Goal: Task Accomplishment & Management: Use online tool/utility

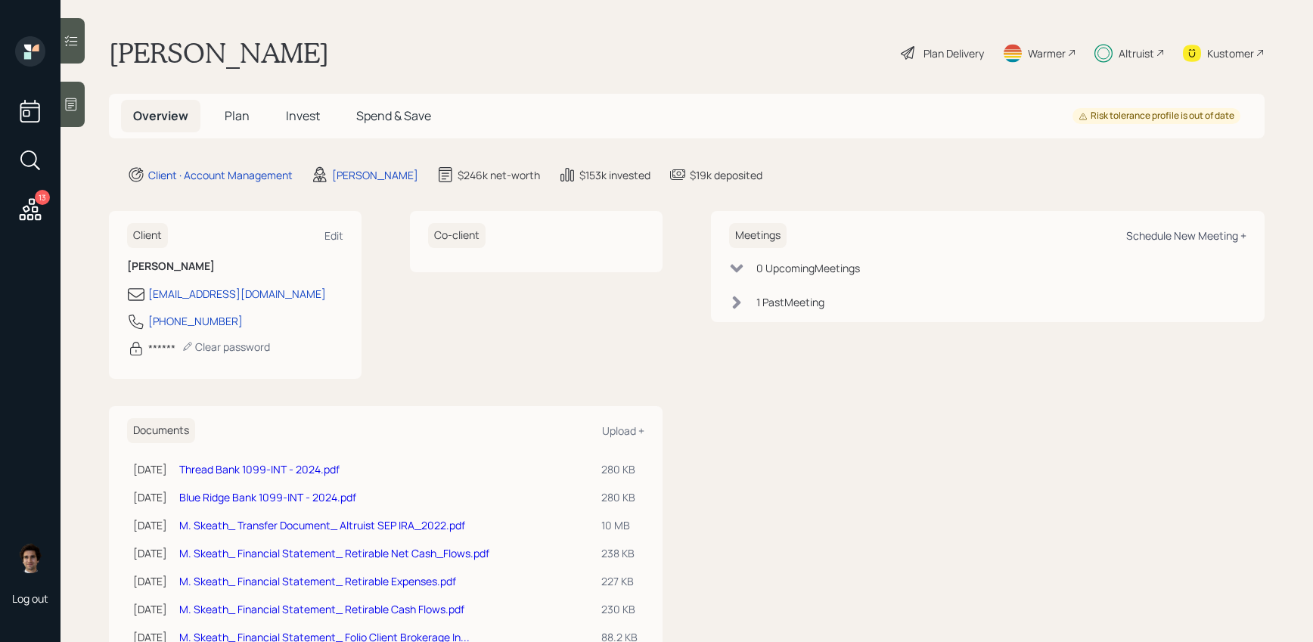
click at [1181, 237] on div "Schedule New Meeting +" at bounding box center [1186, 235] width 120 height 14
select select "59554aeb-d739-4552-90b9-0d27d70b4bf7"
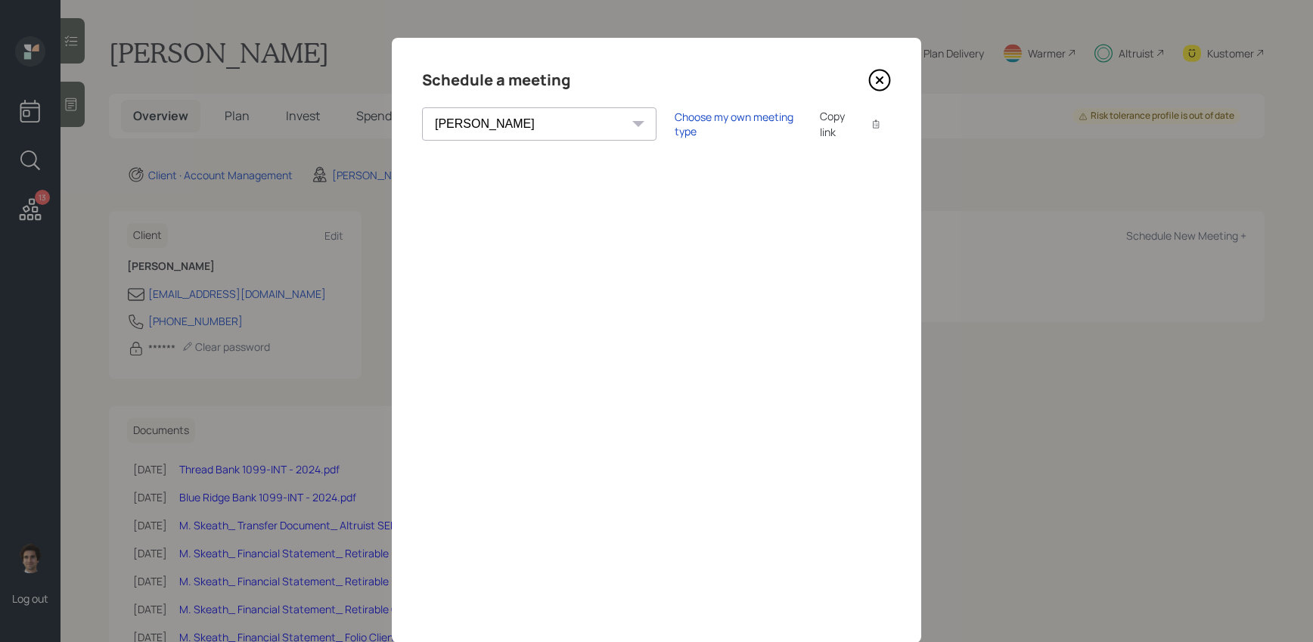
click at [820, 123] on div "Copy link" at bounding box center [837, 124] width 35 height 32
